Goal: Navigation & Orientation: Find specific page/section

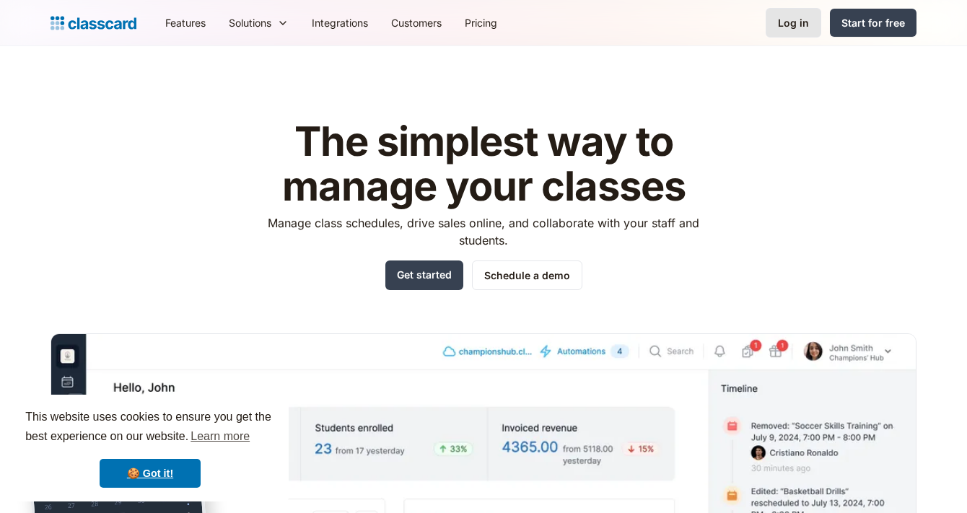
click at [801, 17] on div "Log in" at bounding box center [793, 22] width 31 height 15
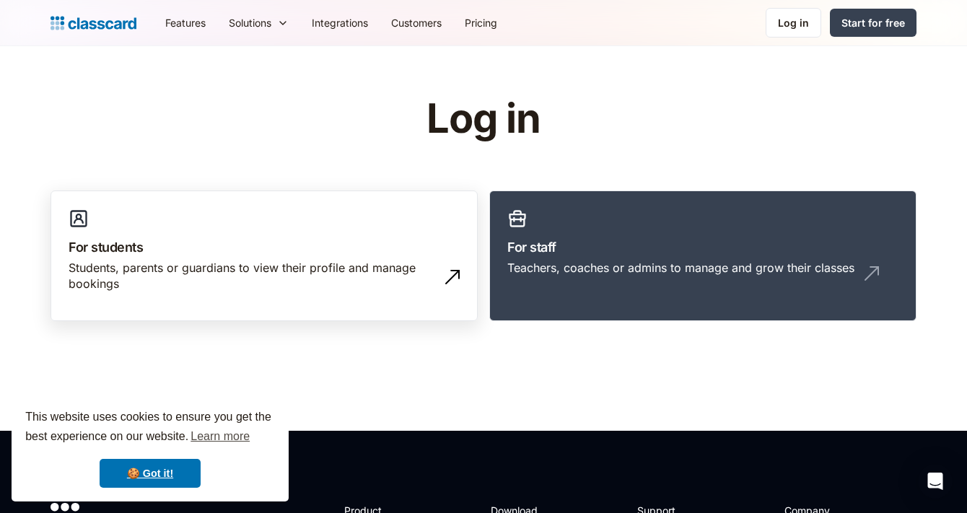
click at [269, 268] on div "Students, parents or guardians to view their profile and manage bookings" at bounding box center [250, 276] width 362 height 32
